Goal: Task Accomplishment & Management: Manage account settings

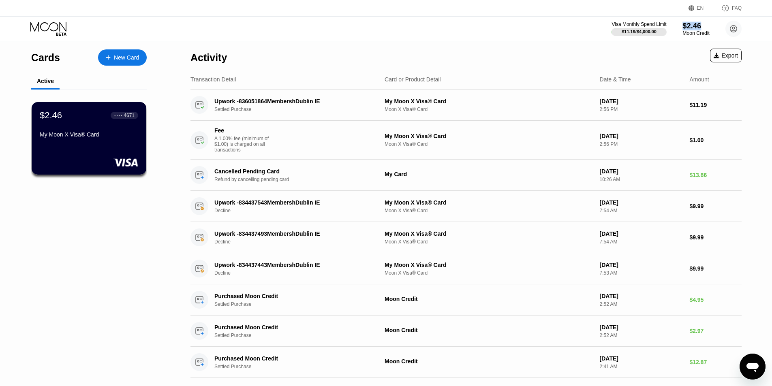
drag, startPoint x: 677, startPoint y: 24, endPoint x: 716, endPoint y: 25, distance: 38.5
click at [716, 25] on div "Visa Monthly Spend Limit $11.19 / $4,000.00 $2.46 Moon Credit KingTiger Skelect…" at bounding box center [676, 29] width 130 height 16
click at [753, 31] on div "Visa Monthly Spend Limit $11.19 / $4,000.00 $2.46 Moon Credit KingTiger Skelect…" at bounding box center [386, 29] width 772 height 24
drag, startPoint x: 716, startPoint y: 34, endPoint x: 680, endPoint y: 22, distance: 37.3
click at [680, 22] on div "Visa Monthly Spend Limit $11.19 / $4,000.00 $2.46 Moon Credit KingTiger Skelect…" at bounding box center [676, 29] width 130 height 16
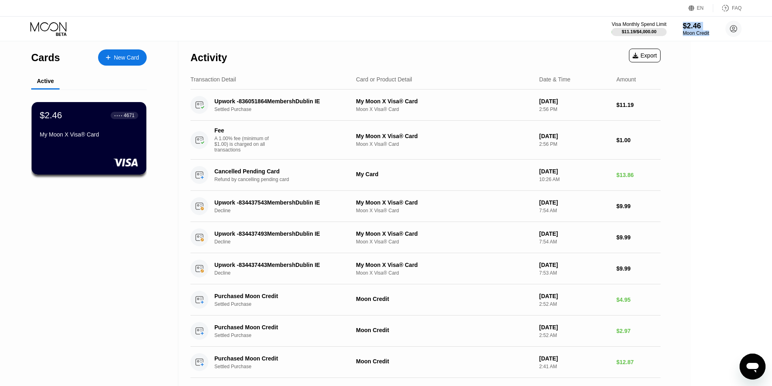
click at [114, 260] on div "Cards New Card Active $2.46 ● ● ● ● 4671 My Moon X Visa® Card" at bounding box center [89, 213] width 178 height 345
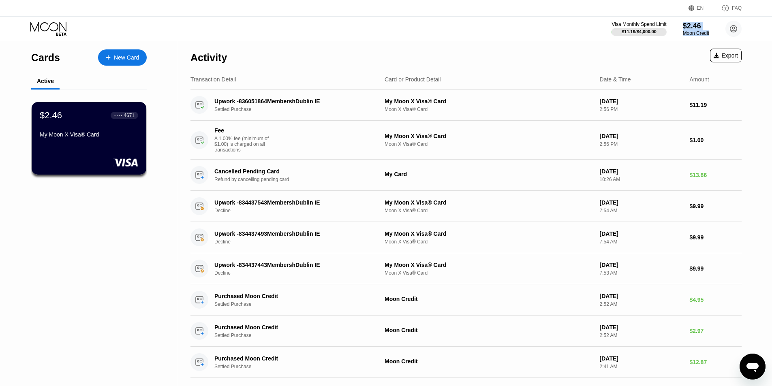
click at [114, 258] on div "Cards New Card Active $2.46 ● ● ● ● 4671 My Moon X Visa® Card" at bounding box center [89, 213] width 178 height 345
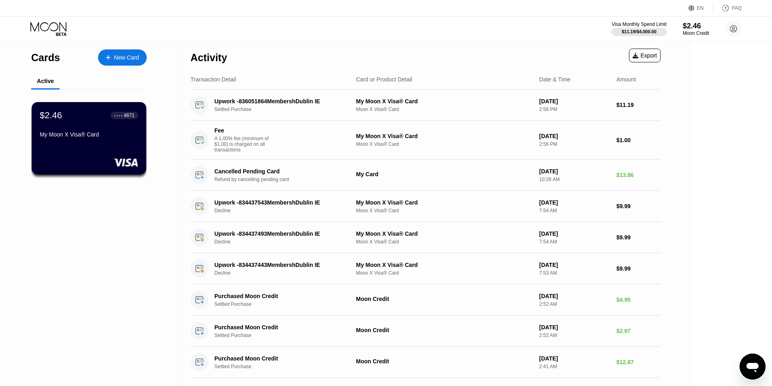
click at [537, 13] on div "EN Language Select an item Save FAQ" at bounding box center [386, 8] width 772 height 17
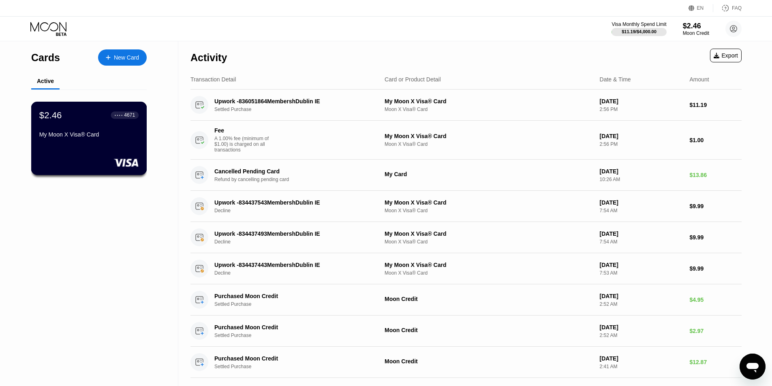
click at [84, 141] on div "My Moon X Visa® Card" at bounding box center [88, 136] width 99 height 10
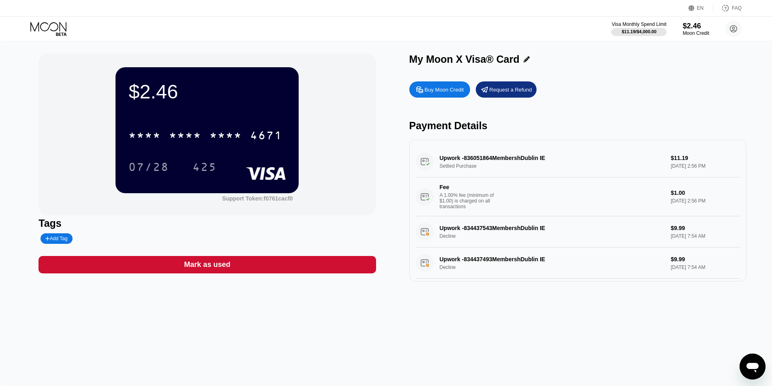
drag, startPoint x: 127, startPoint y: 127, endPoint x: 140, endPoint y: 147, distance: 24.1
click at [141, 148] on div "$2.46 * * * * * * * * * * * * 4671 07/28 425" at bounding box center [206, 130] width 183 height 126
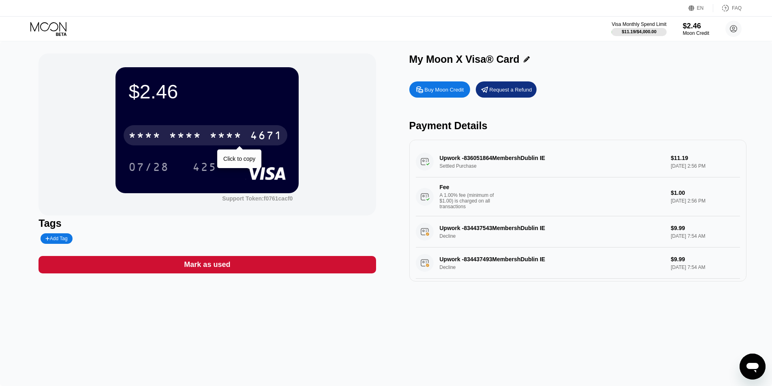
click at [262, 134] on div "4671" at bounding box center [266, 136] width 32 height 13
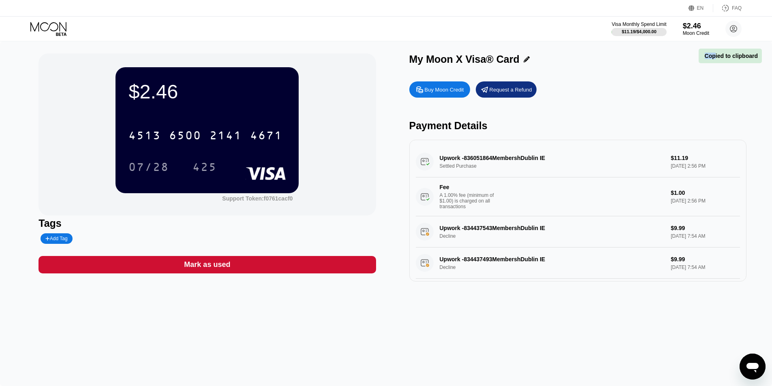
drag, startPoint x: 707, startPoint y: 62, endPoint x: 778, endPoint y: 60, distance: 70.9
click at [766, 58] on div "EN Language Select an item Save FAQ Visa Monthly Spend Limit $11.19 / $4,000.00…" at bounding box center [386, 193] width 772 height 386
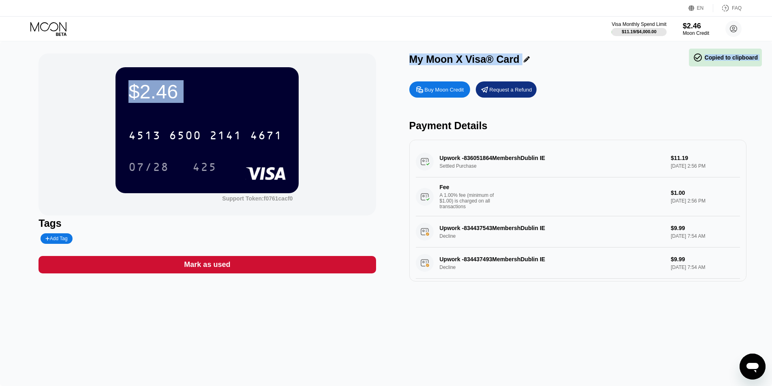
click at [177, 174] on div "07/28" at bounding box center [154, 167] width 53 height 20
click at [143, 175] on div "07/28" at bounding box center [148, 168] width 41 height 13
click at [164, 184] on div "$2.46 4513 6500 2141 4671 07/28 425" at bounding box center [206, 130] width 183 height 126
click at [227, 177] on div "425 Click to copy" at bounding box center [210, 167] width 36 height 20
click at [247, 154] on div "[CREDIT_CARD_NUMBER] 07/28 425" at bounding box center [206, 143] width 157 height 48
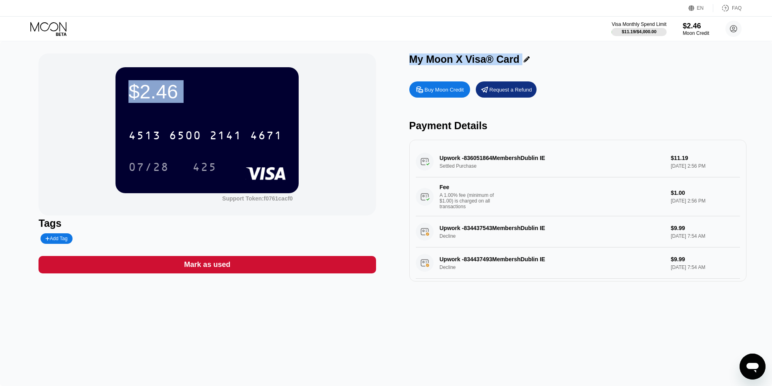
click at [205, 94] on div "$2.46" at bounding box center [206, 91] width 157 height 23
